Goal: Task Accomplishment & Management: Manage account settings

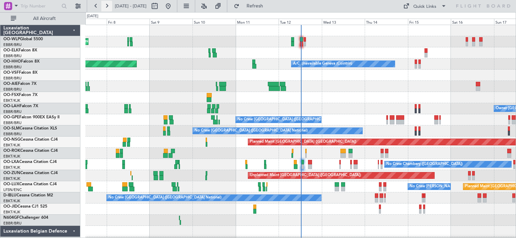
click at [107, 7] on button at bounding box center [106, 6] width 11 height 11
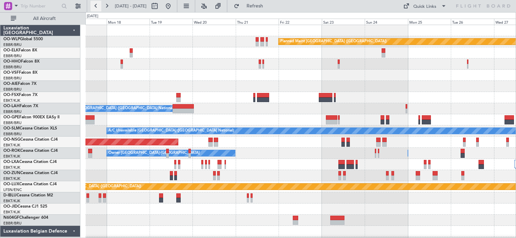
click at [99, 5] on button at bounding box center [96, 6] width 11 height 11
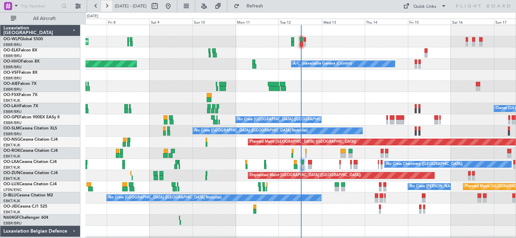
click at [104, 10] on button at bounding box center [106, 6] width 11 height 11
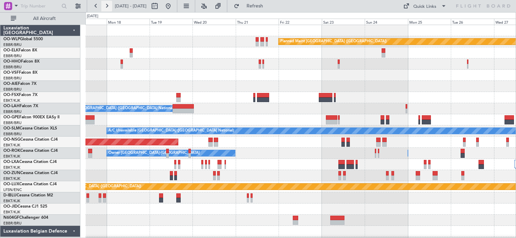
click at [112, 11] on button at bounding box center [106, 6] width 11 height 11
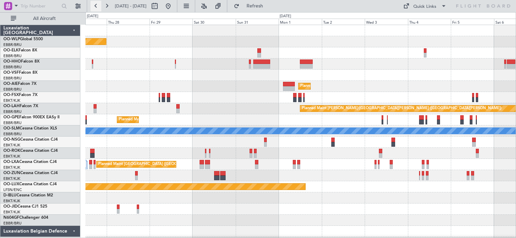
click at [95, 5] on button at bounding box center [96, 6] width 11 height 11
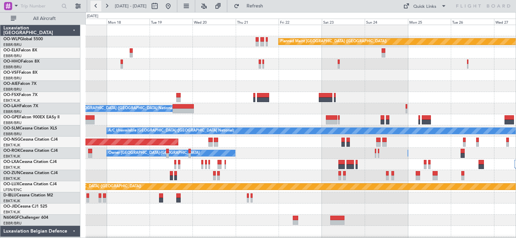
click at [98, 5] on button at bounding box center [96, 6] width 11 height 11
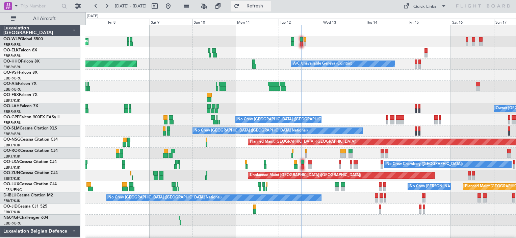
click at [271, 1] on button "Refresh" at bounding box center [251, 6] width 41 height 11
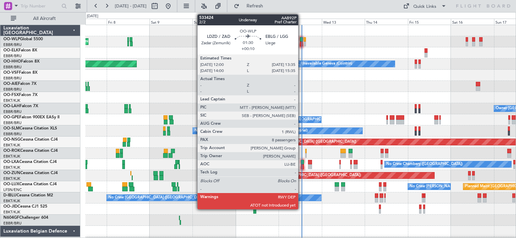
click at [301, 40] on div at bounding box center [301, 39] width 3 height 5
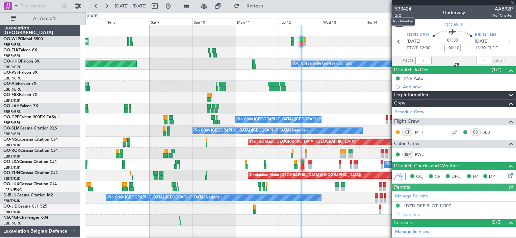
click at [400, 15] on mat-tooltip-component "Trip Number" at bounding box center [403, 22] width 33 height 18
click at [403, 7] on span "533424" at bounding box center [403, 8] width 16 height 7
click at [107, 6] on button at bounding box center [106, 6] width 11 height 11
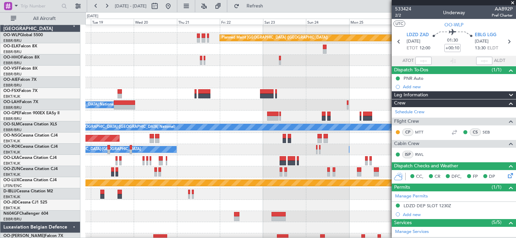
scroll to position [5, 0]
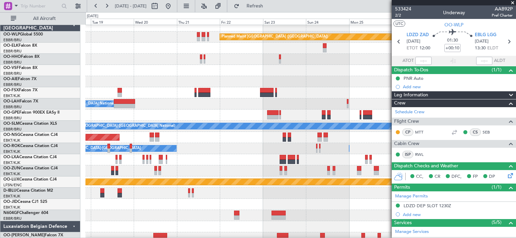
click at [148, 60] on div at bounding box center [300, 59] width 430 height 11
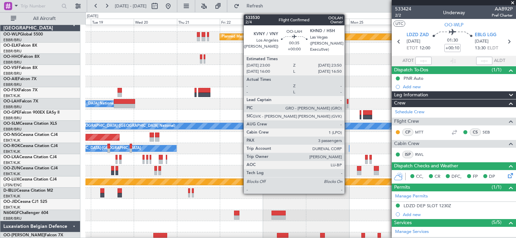
click at [348, 104] on div at bounding box center [348, 106] width 2 height 5
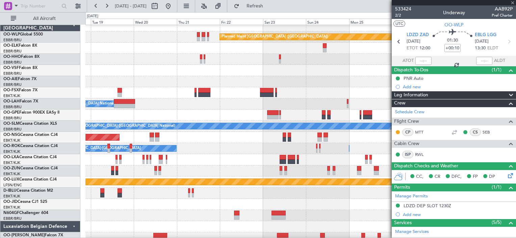
type input "3"
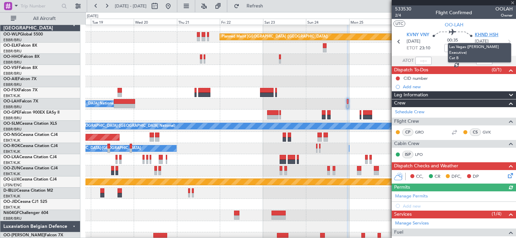
click at [483, 36] on span "KHND HSH" at bounding box center [487, 35] width 24 height 7
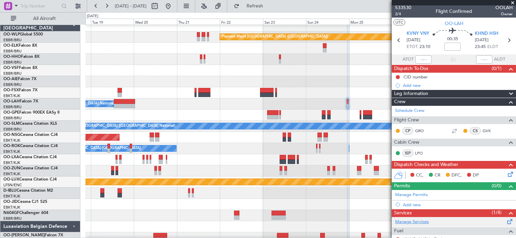
scroll to position [0, 0]
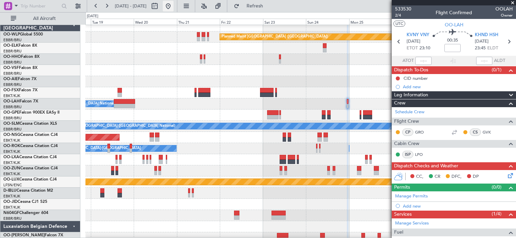
click at [174, 3] on button at bounding box center [168, 6] width 11 height 11
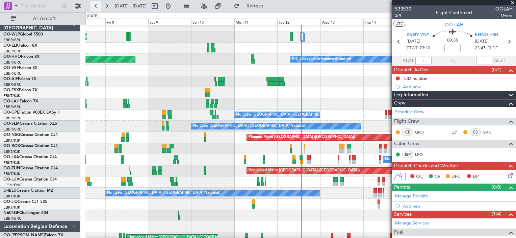
click at [94, 8] on button at bounding box center [96, 6] width 11 height 11
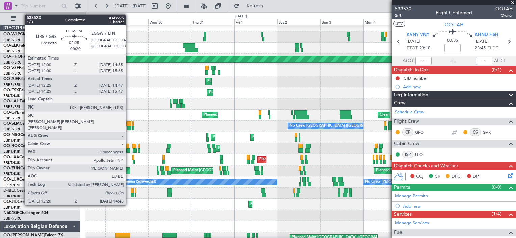
click at [129, 124] on div at bounding box center [128, 123] width 5 height 5
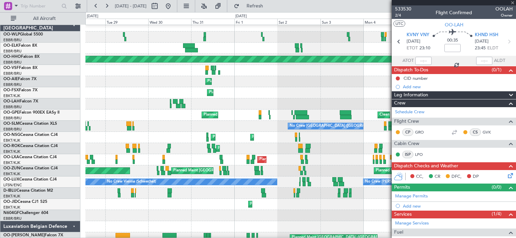
type input "+00:20"
type input "12:30"
type input "14:42"
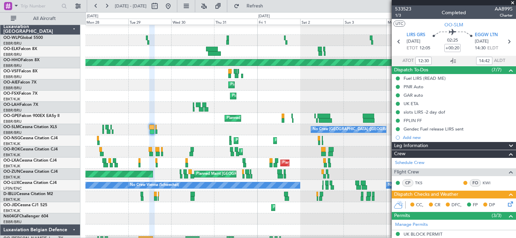
click at [190, 129] on div "No Crew [GEOGRAPHIC_DATA] ([GEOGRAPHIC_DATA] National) No Crew [GEOGRAPHIC_DATA…" at bounding box center [300, 129] width 430 height 11
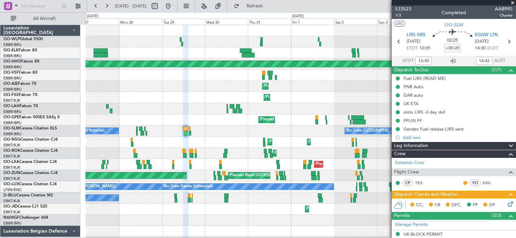
click at [162, 116] on div "Planned Maint Milan (Linate) Owner [GEOGRAPHIC_DATA] (Brussels National) Planne…" at bounding box center [300, 142] width 430 height 234
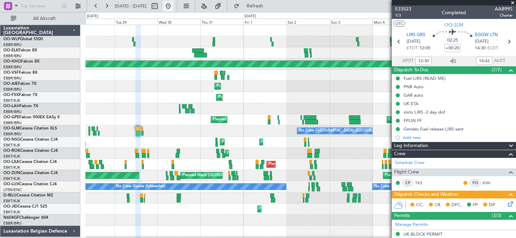
click at [174, 2] on button at bounding box center [168, 6] width 11 height 11
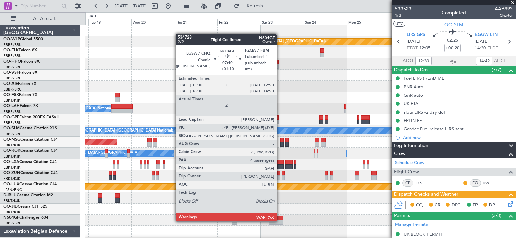
click at [280, 221] on div at bounding box center [276, 222] width 14 height 5
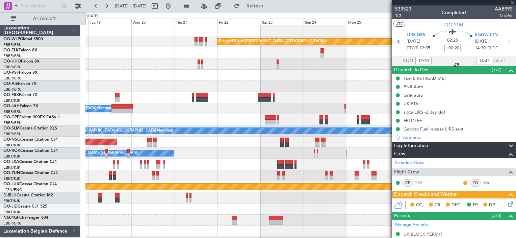
type input "+01:10"
type input "4"
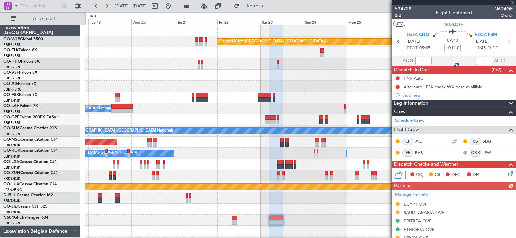
scroll to position [20, 0]
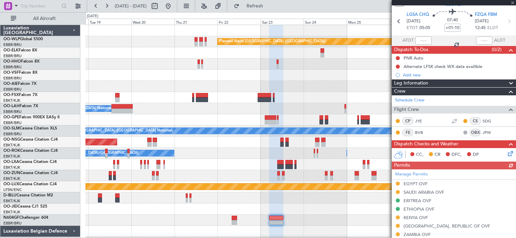
click at [420, 182] on div "Manage Permits [GEOGRAPHIC_DATA] OVF [GEOGRAPHIC_DATA] OVF [GEOGRAPHIC_DATA] OV…" at bounding box center [454, 216] width 124 height 95
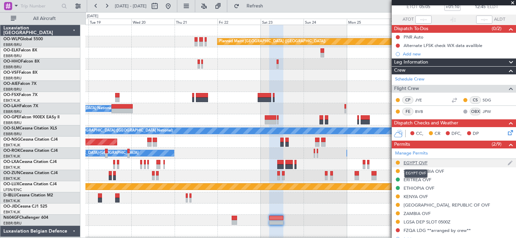
click at [418, 162] on div "EGYPT OVF" at bounding box center [416, 163] width 24 height 6
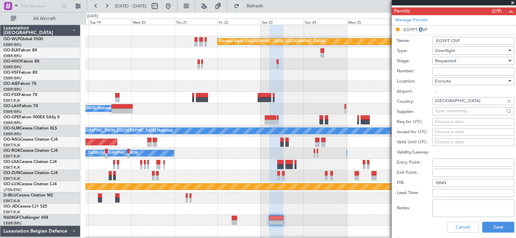
scroll to position [174, 0]
click at [448, 71] on input "Number:" at bounding box center [474, 72] width 82 height 8
paste input "CAA11050"
type input "CAA11050"
click at [486, 222] on button "Save" at bounding box center [499, 227] width 32 height 11
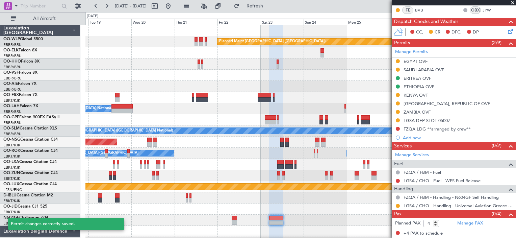
scroll to position [141, 0]
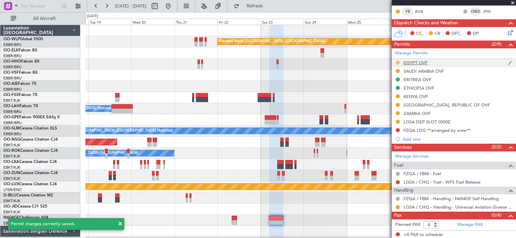
click at [397, 61] on button at bounding box center [398, 62] width 4 height 4
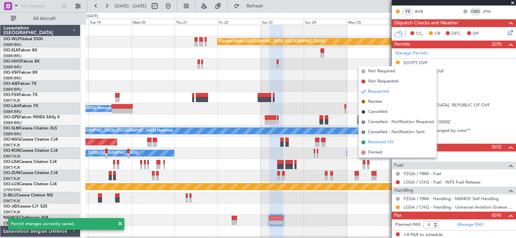
click at [376, 138] on li "Received OK" at bounding box center [398, 142] width 78 height 10
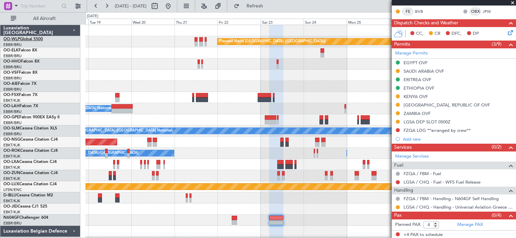
click at [33, 40] on link "OO-WLP Global 5500" at bounding box center [23, 39] width 40 height 4
